Goal: Transaction & Acquisition: Download file/media

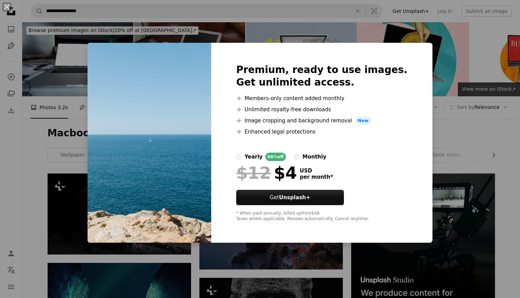
scroll to position [707, 0]
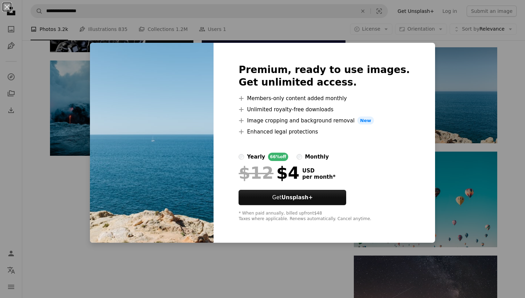
click at [469, 104] on div "An X shape Premium, ready to use images. Get unlimited access. A plus sign Memb…" at bounding box center [262, 149] width 525 height 298
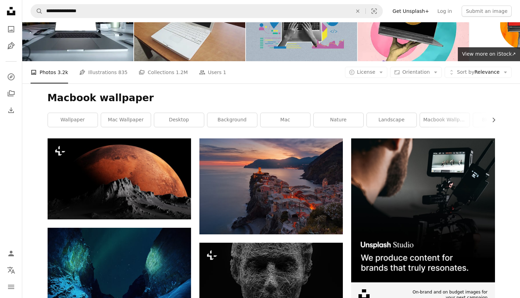
scroll to position [0, 0]
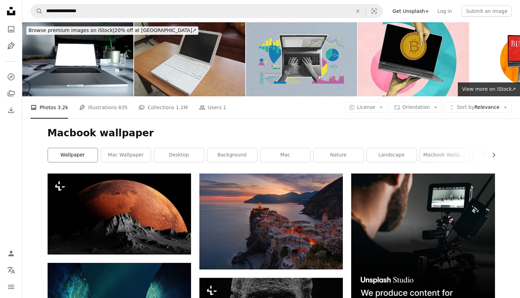
click at [84, 161] on link "wallpaper" at bounding box center [73, 155] width 50 height 14
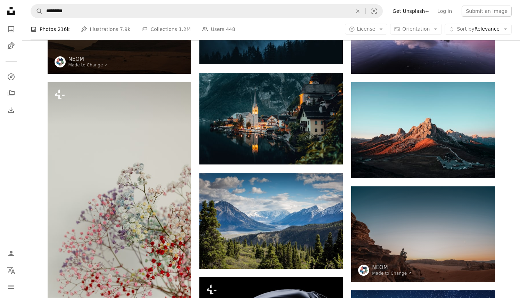
scroll to position [121, 0]
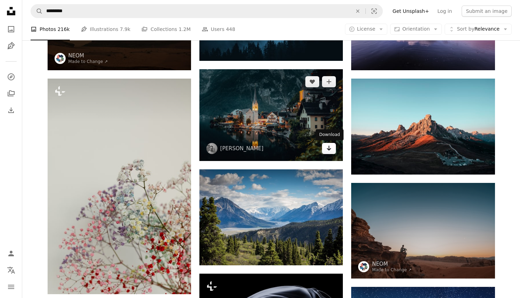
click at [327, 151] on icon "Arrow pointing down" at bounding box center [329, 148] width 6 height 8
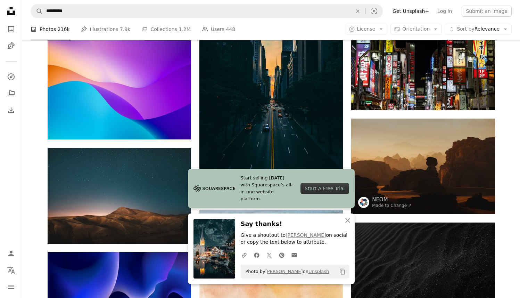
scroll to position [497, 0]
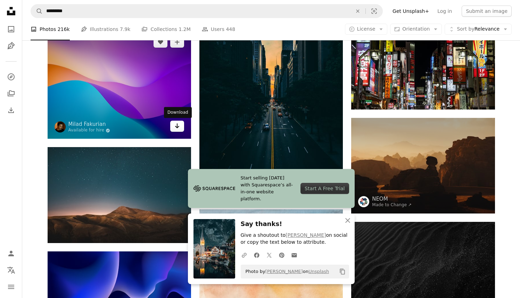
click at [181, 125] on link "Arrow pointing down" at bounding box center [177, 126] width 14 height 11
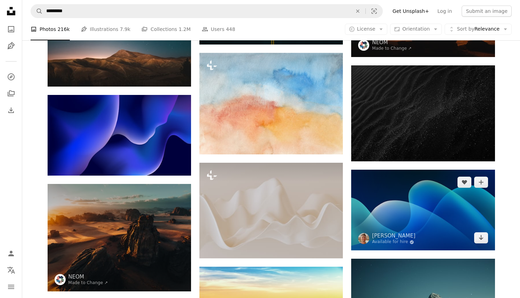
scroll to position [654, 0]
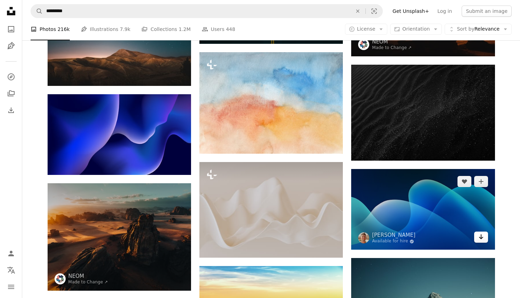
click at [482, 238] on icon "Arrow pointing down" at bounding box center [481, 236] width 6 height 8
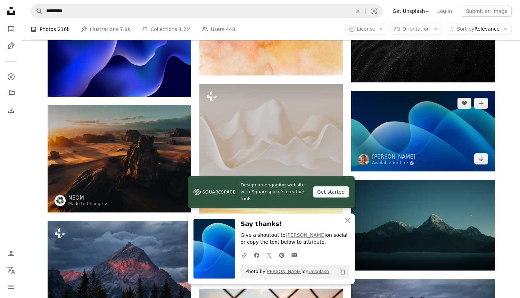
scroll to position [751, 0]
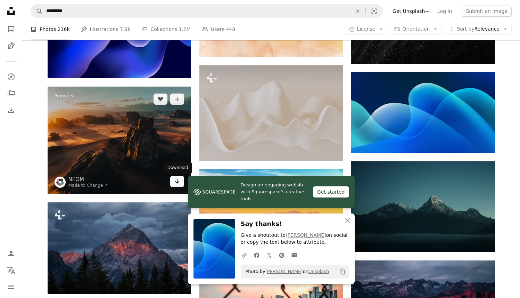
click at [178, 180] on icon "Arrow pointing down" at bounding box center [177, 181] width 6 height 8
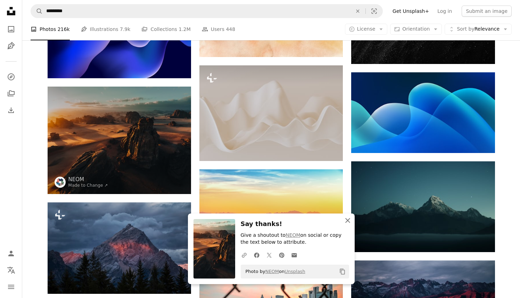
click at [345, 218] on icon "button" at bounding box center [347, 220] width 5 height 5
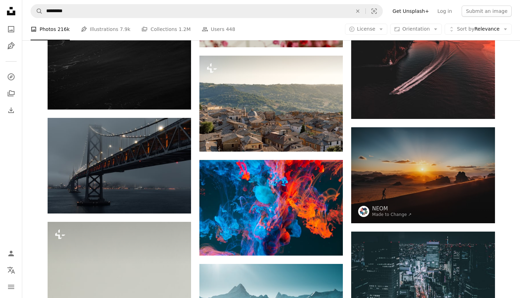
scroll to position [1603, 0]
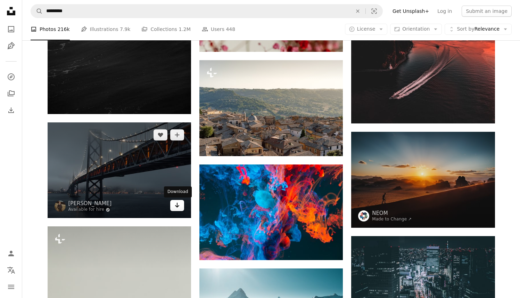
click at [179, 207] on icon "Arrow pointing down" at bounding box center [177, 205] width 6 height 8
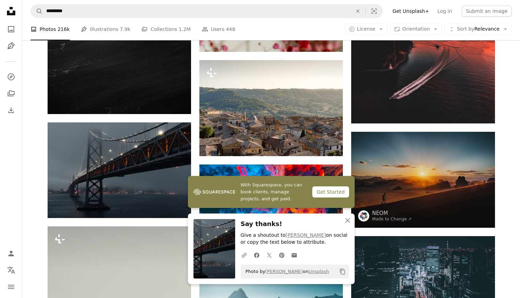
click at [39, 221] on div "Promoted A heart A plus sign NEOM Made to Change ↗ Arrow pointing down Plus sig…" at bounding box center [271, 1] width 498 height 3019
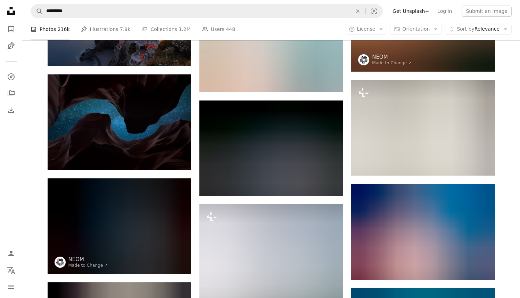
scroll to position [2080, 0]
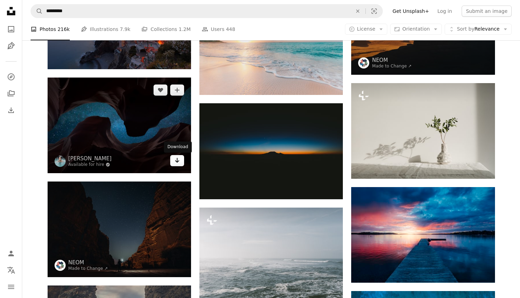
click at [176, 164] on icon "Arrow pointing down" at bounding box center [177, 160] width 6 height 8
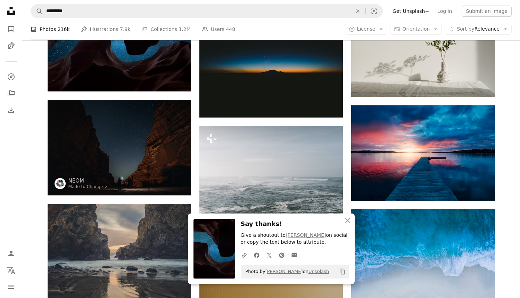
scroll to position [2163, 0]
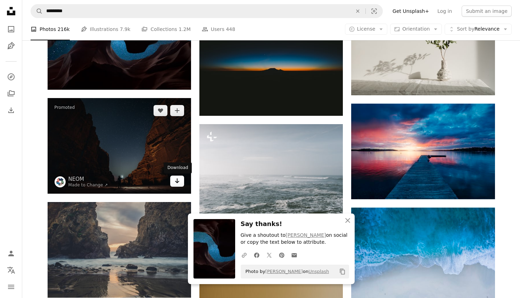
click at [179, 183] on icon "Arrow pointing down" at bounding box center [177, 180] width 6 height 8
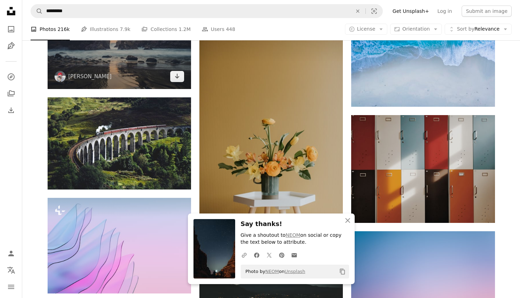
scroll to position [2370, 0]
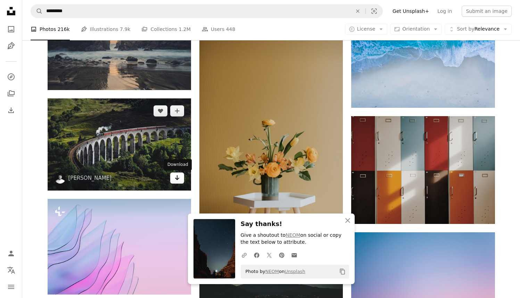
click at [179, 177] on icon "Arrow pointing down" at bounding box center [177, 177] width 6 height 8
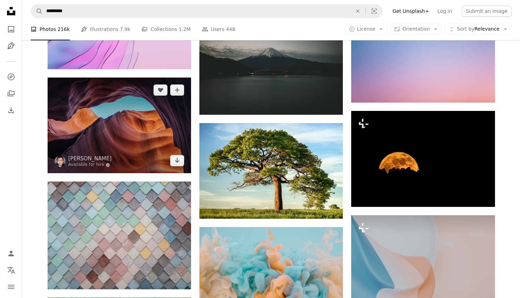
scroll to position [2605, 0]
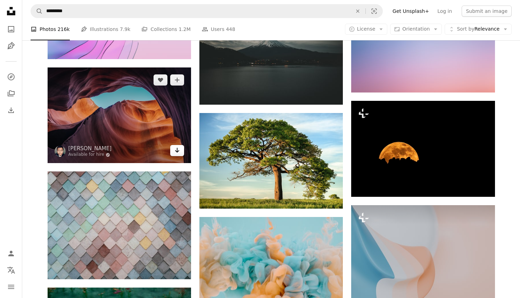
click at [180, 154] on link "Arrow pointing down" at bounding box center [177, 150] width 14 height 11
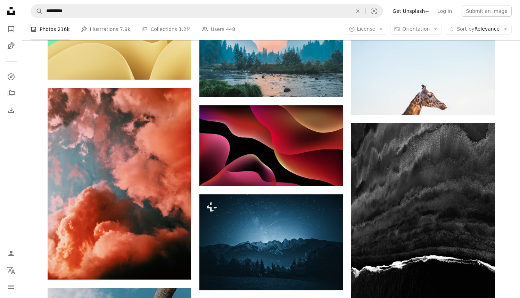
scroll to position [3992, 0]
